Goal: Obtain resource: Obtain resource

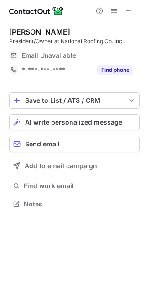
scroll to position [5, 5]
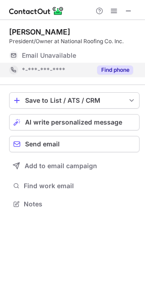
click at [106, 68] on button "Find phone" at bounding box center [115, 70] width 36 height 9
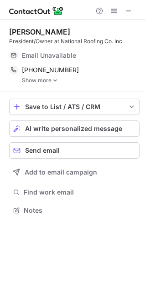
scroll to position [204, 145]
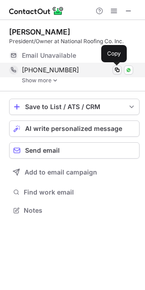
click at [116, 69] on span at bounding box center [116, 69] width 7 height 7
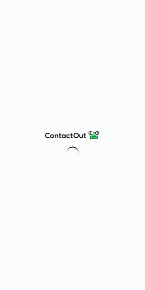
click at [121, 41] on div at bounding box center [72, 145] width 145 height 290
click at [108, 96] on div at bounding box center [72, 145] width 145 height 290
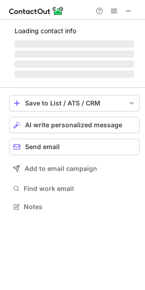
scroll to position [5, 5]
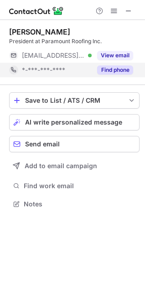
click at [96, 65] on div "Find phone" at bounding box center [111, 70] width 41 height 15
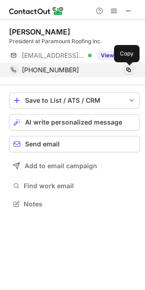
click at [126, 66] on button at bounding box center [128, 70] width 9 height 9
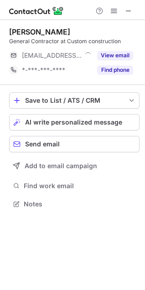
scroll to position [5, 5]
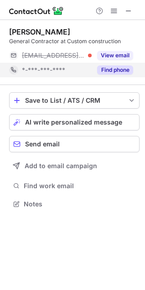
click at [123, 69] on button "Find phone" at bounding box center [115, 70] width 36 height 9
click at [91, 68] on div "*-***-***-****" at bounding box center [57, 70] width 70 height 8
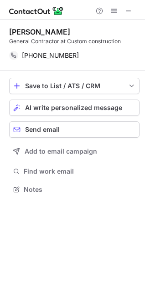
click at [126, 69] on div "John Dederick General Contractor at Custom construction +18455499418 Copy" at bounding box center [74, 45] width 130 height 50
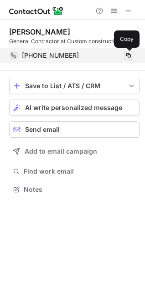
click at [129, 53] on span at bounding box center [128, 55] width 7 height 7
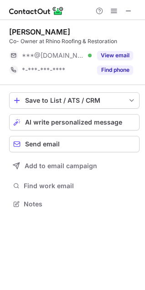
scroll to position [5, 5]
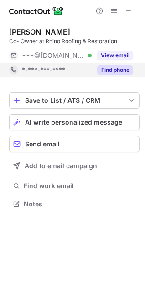
click at [120, 68] on button "Find phone" at bounding box center [115, 70] width 36 height 9
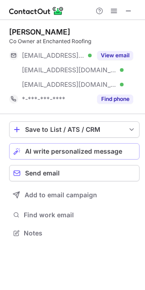
scroll to position [227, 145]
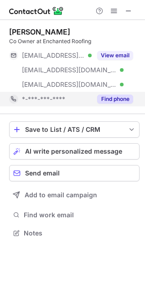
click at [109, 97] on button "Find phone" at bounding box center [115, 99] width 36 height 9
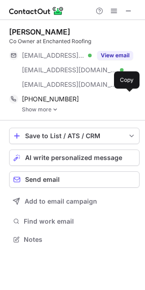
scroll to position [233, 145]
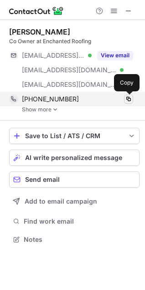
click at [130, 97] on span at bounding box center [128, 99] width 7 height 7
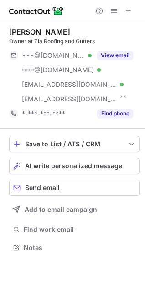
scroll to position [241, 145]
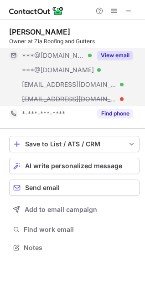
click at [111, 111] on button "Find phone" at bounding box center [115, 113] width 36 height 9
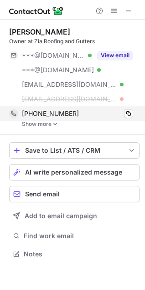
click at [132, 109] on div "+15055923958 Copy" at bounding box center [71, 113] width 124 height 15
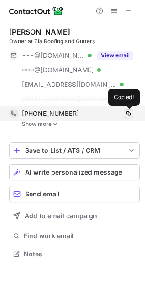
click at [130, 110] on span at bounding box center [128, 113] width 7 height 7
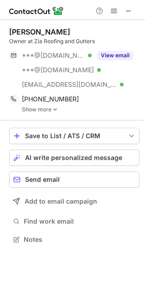
scroll to position [5, 5]
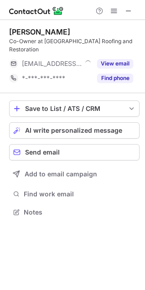
scroll to position [5, 5]
click at [117, 74] on button "Find phone" at bounding box center [115, 78] width 36 height 9
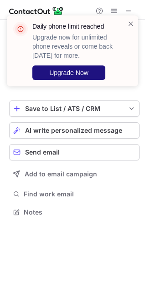
click at [86, 75] on span "Upgrade Now" at bounding box center [68, 72] width 39 height 7
click at [61, 69] on span "Upgrade Now" at bounding box center [68, 72] width 39 height 7
